Goal: Information Seeking & Learning: Learn about a topic

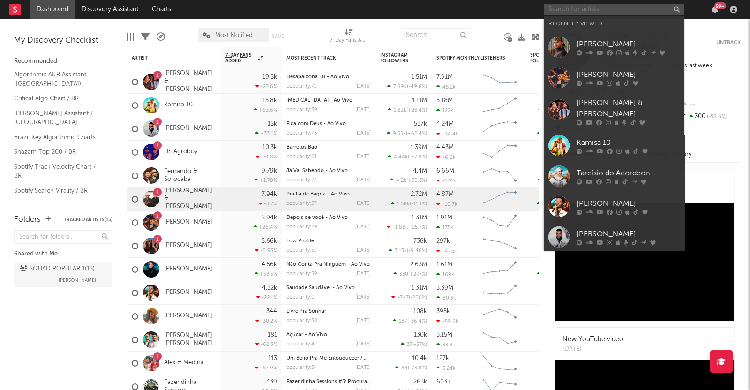
click at [599, 6] on input "text" at bounding box center [614, 10] width 141 height 12
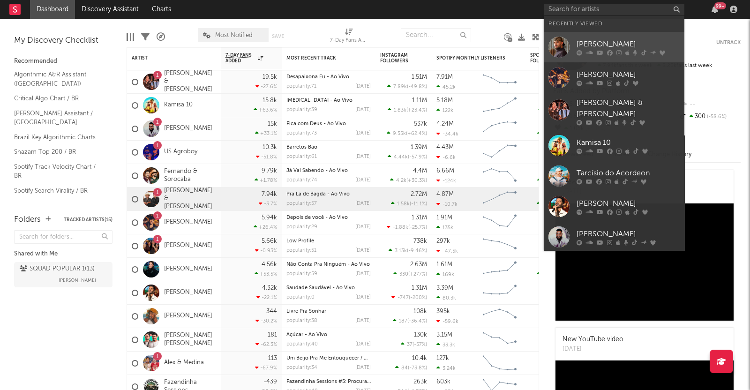
click at [601, 41] on div "[PERSON_NAME]" at bounding box center [628, 43] width 103 height 11
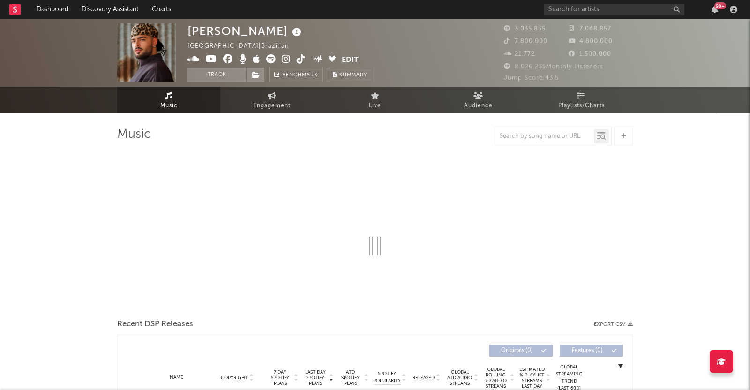
select select "6m"
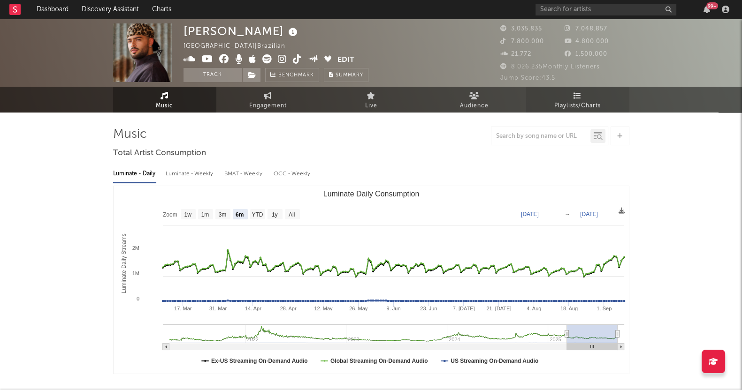
click at [575, 92] on icon at bounding box center [577, 96] width 8 height 8
